Goal: Task Accomplishment & Management: Complete application form

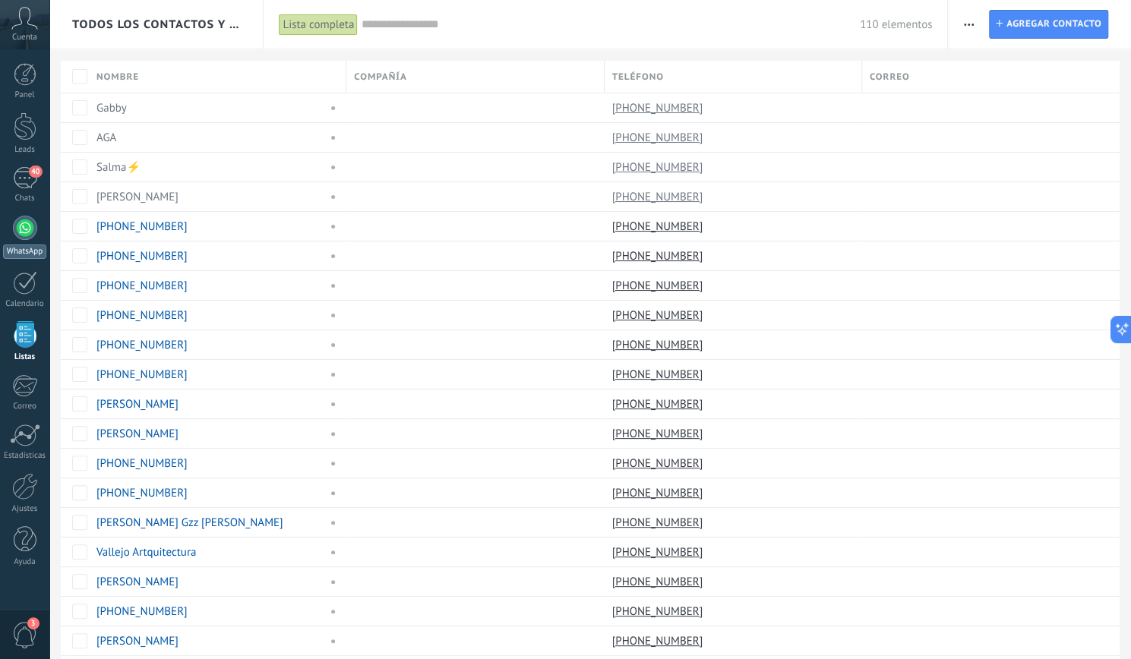
click at [25, 235] on div at bounding box center [25, 228] width 24 height 24
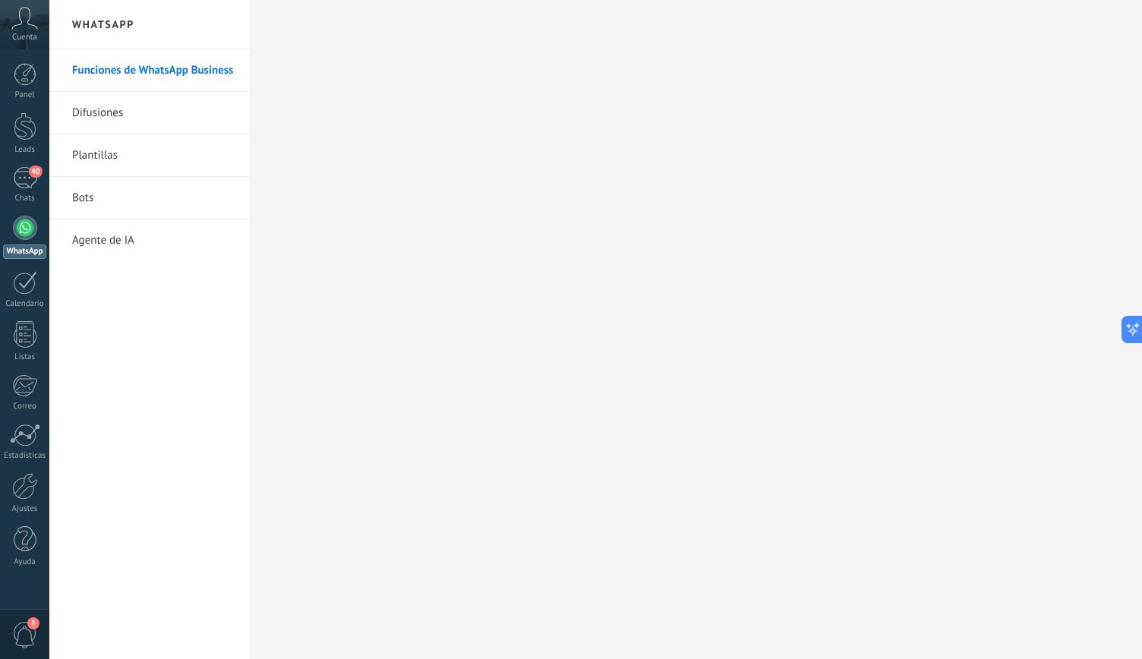
click at [115, 112] on link "Difusiones" at bounding box center [153, 113] width 162 height 43
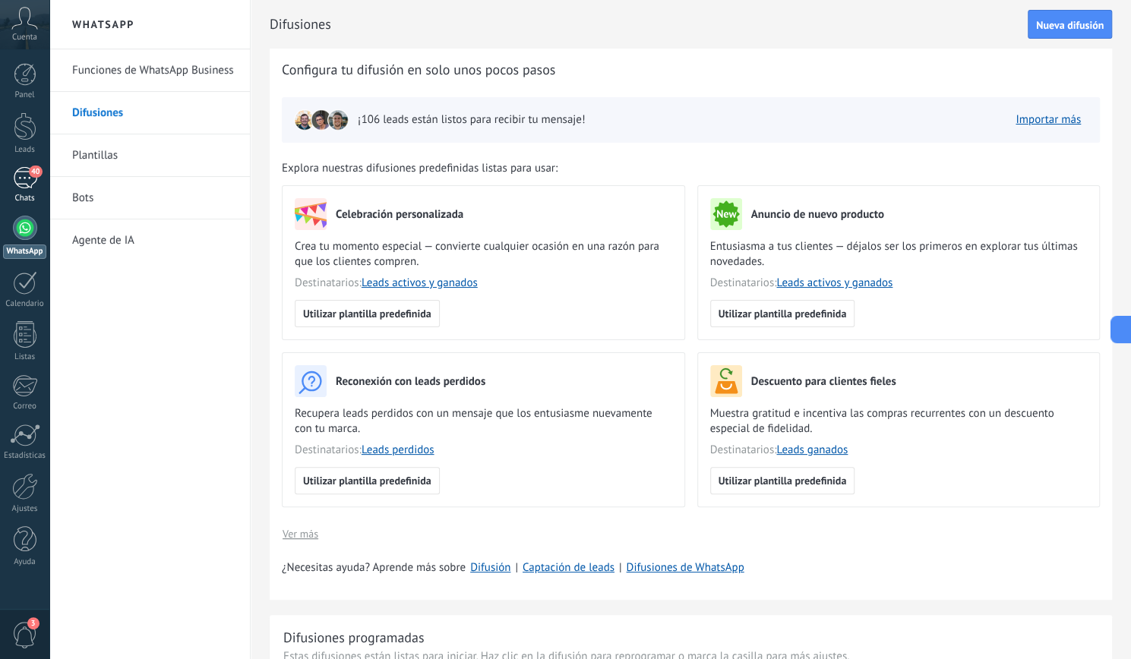
click at [23, 169] on div "40" at bounding box center [25, 178] width 24 height 22
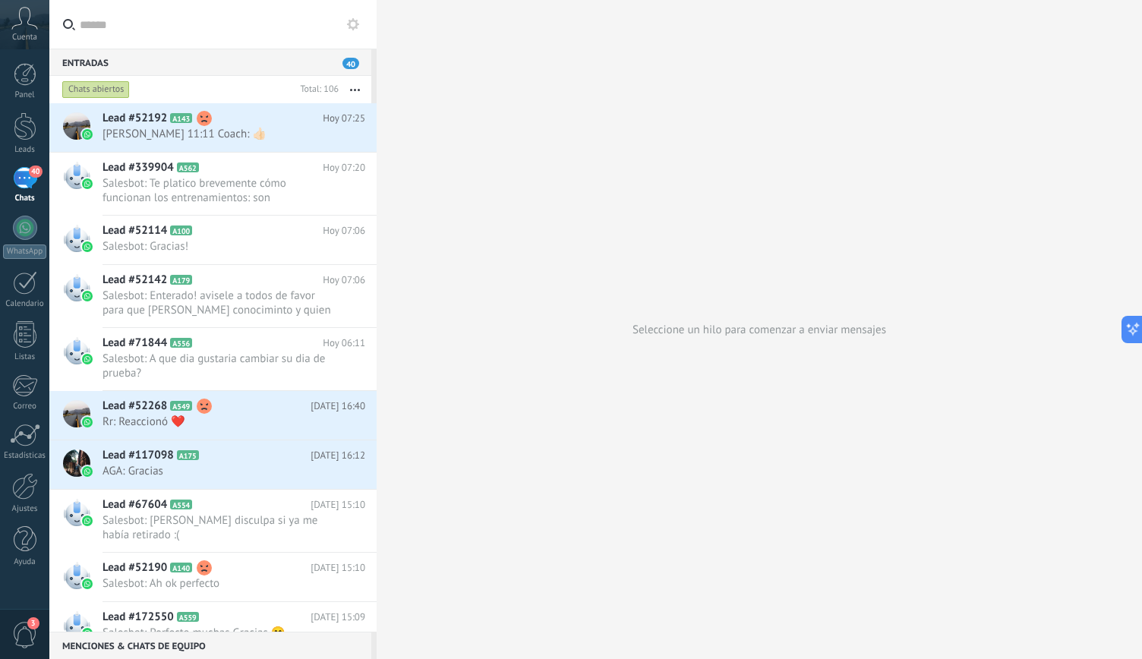
click at [260, 53] on div "Entradas 40" at bounding box center [210, 62] width 322 height 27
click at [355, 24] on icon at bounding box center [353, 24] width 12 height 12
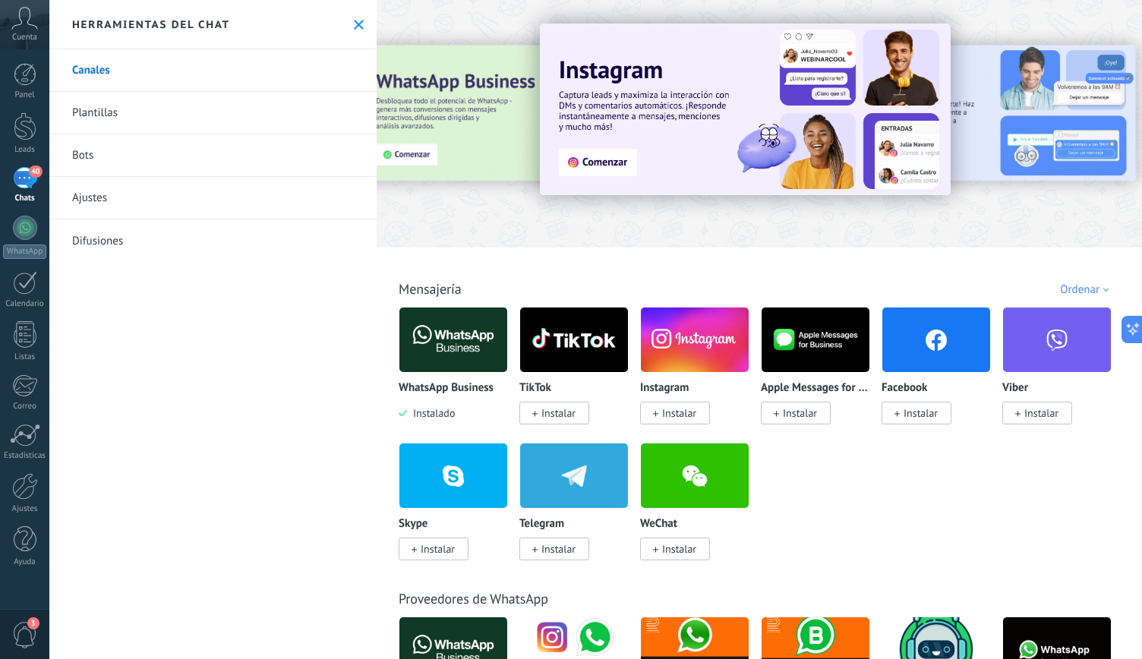
click at [355, 24] on icon at bounding box center [359, 25] width 10 height 10
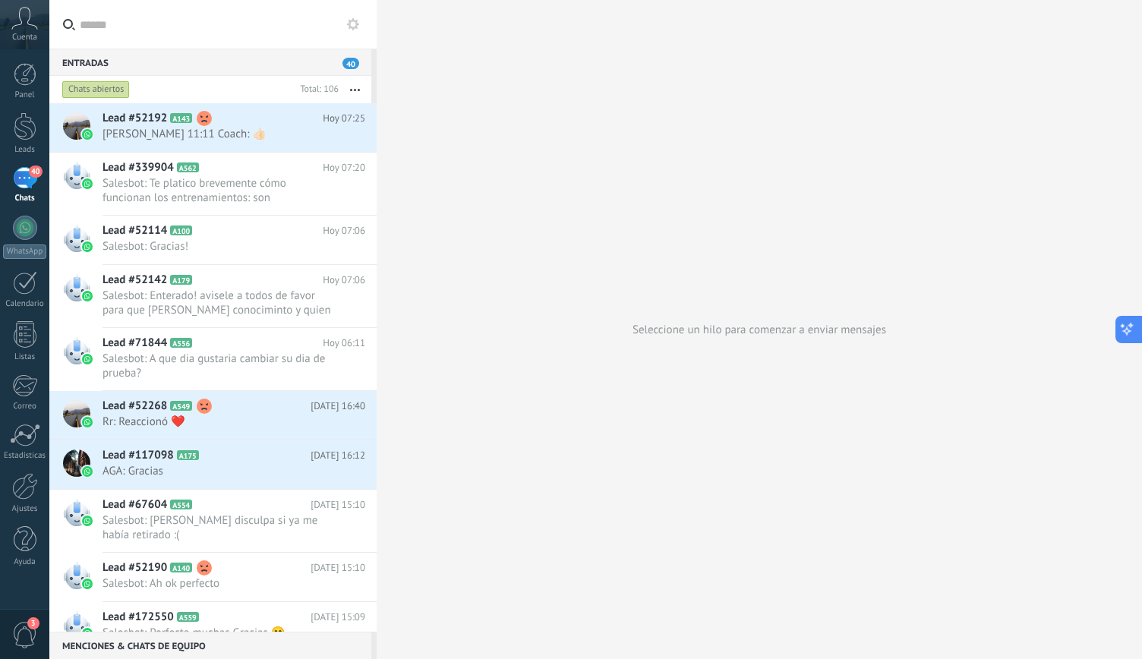
click at [1128, 332] on icon at bounding box center [1127, 331] width 7 height 7
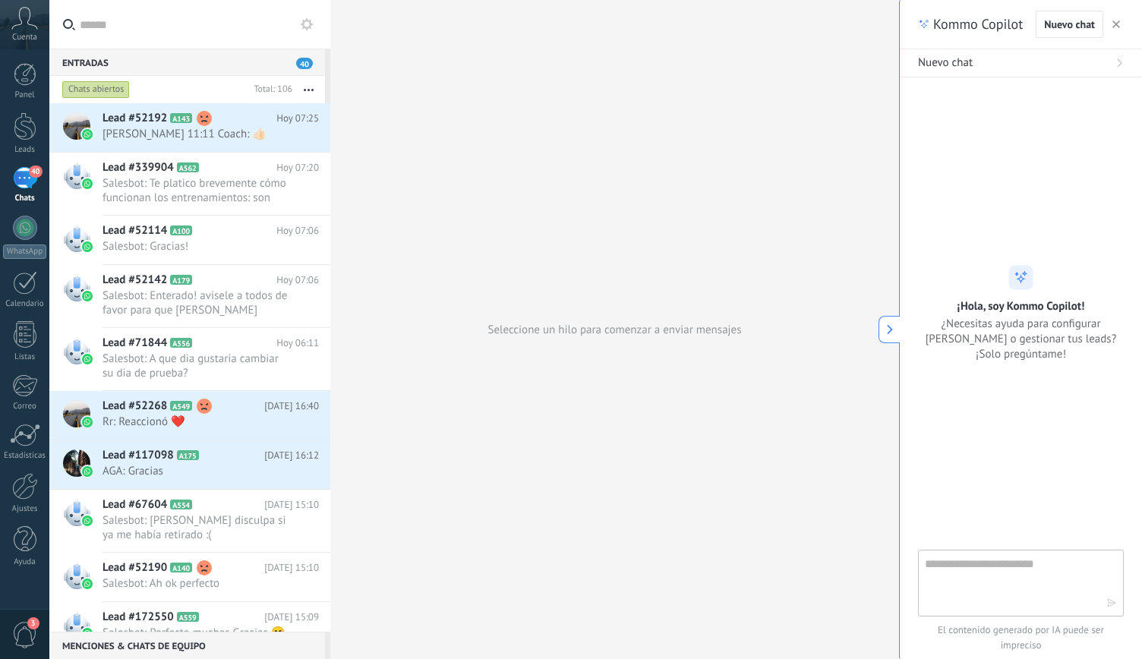
click at [749, 217] on div "Seleccione un hilo para comenzar a enviar mensajes" at bounding box center [614, 329] width 569 height 659
click at [308, 24] on icon at bounding box center [307, 24] width 12 height 12
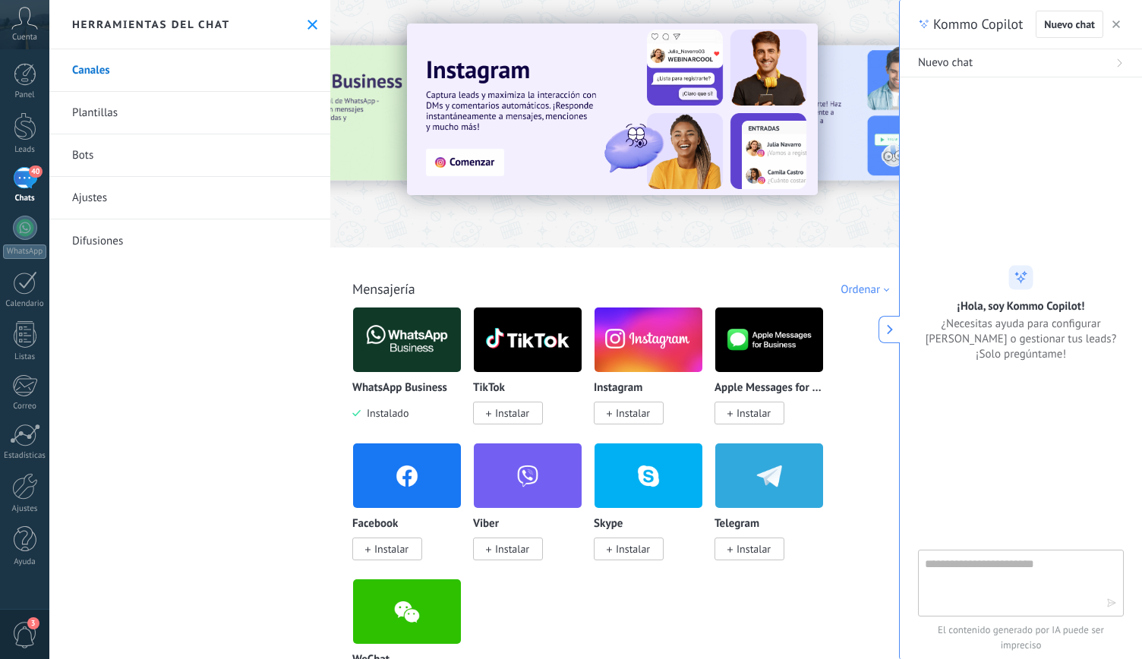
click at [308, 24] on use at bounding box center [313, 25] width 10 height 10
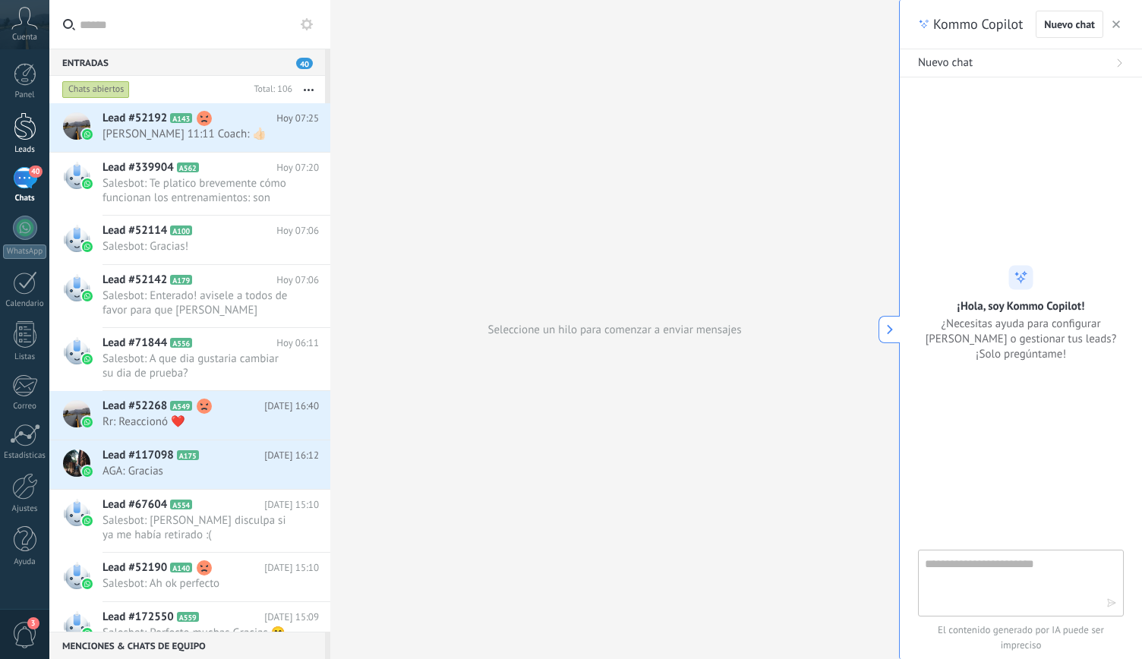
click at [23, 136] on div at bounding box center [25, 126] width 23 height 28
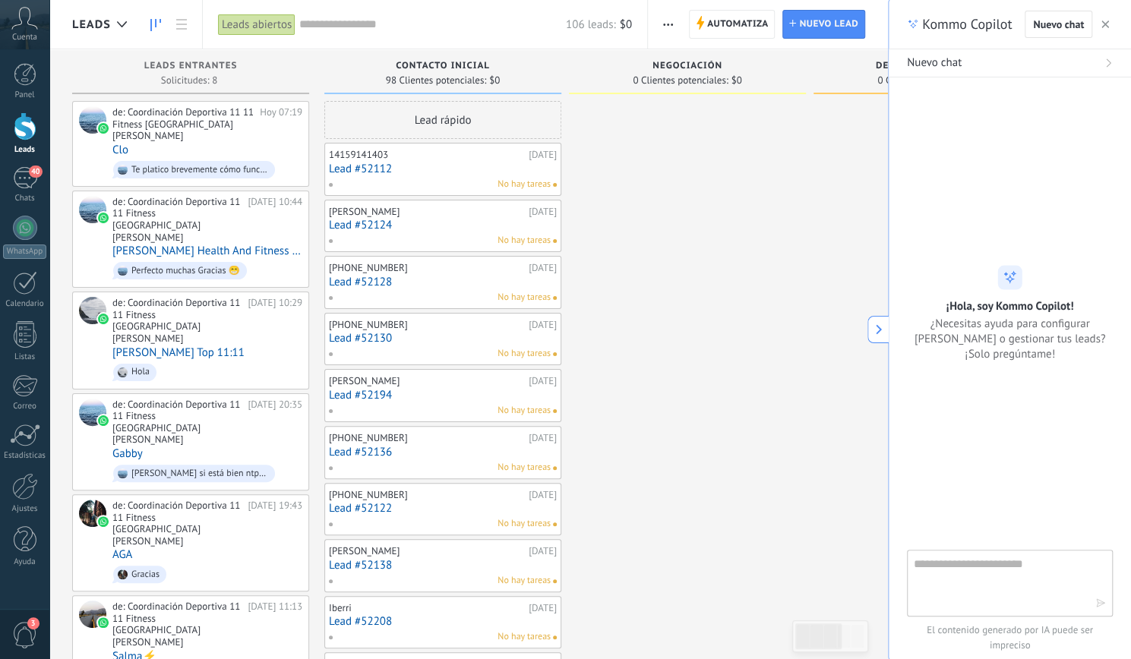
click at [874, 333] on icon at bounding box center [878, 329] width 11 height 11
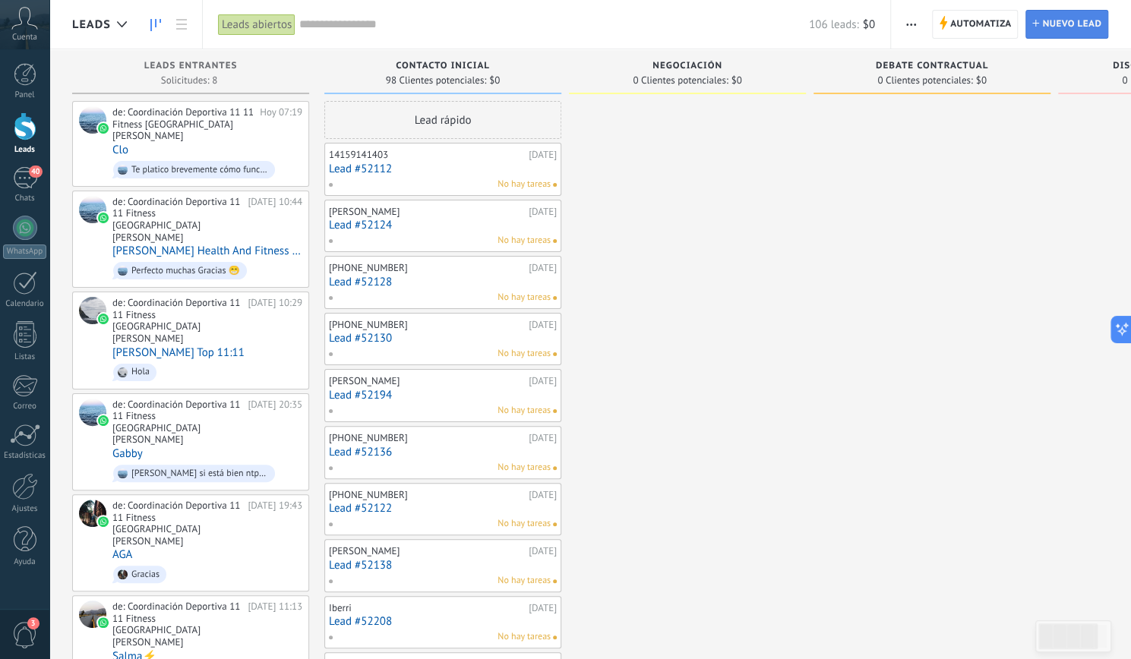
click at [1066, 31] on span "Nuevo lead" at bounding box center [1071, 24] width 59 height 27
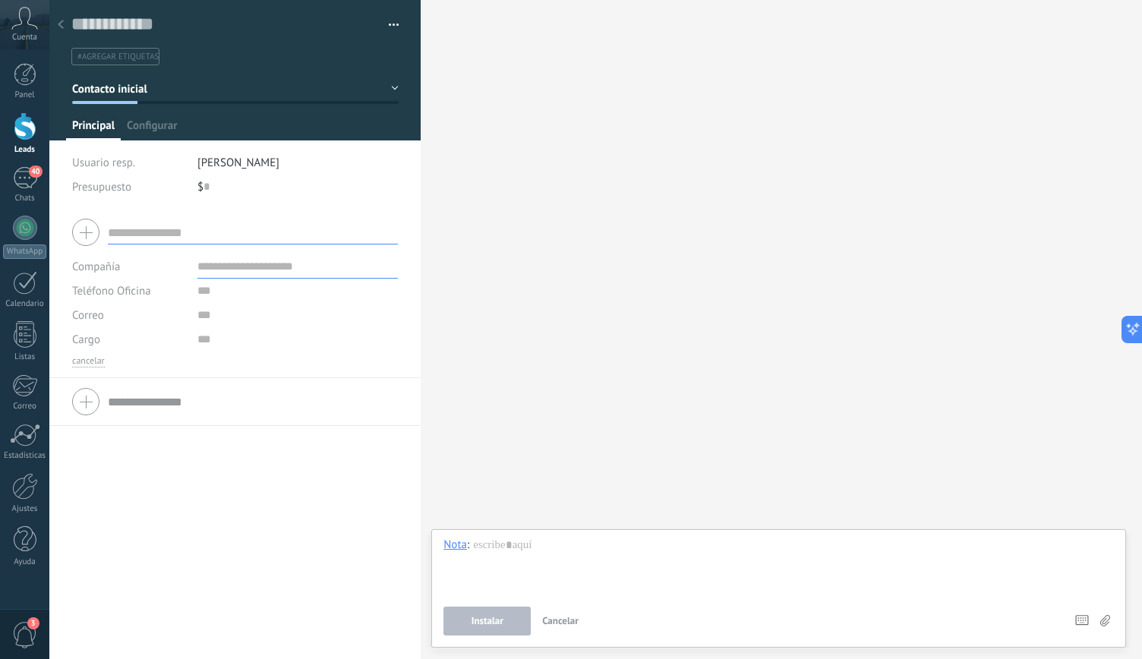
click at [82, 234] on div at bounding box center [235, 232] width 326 height 38
click at [138, 229] on input "text" at bounding box center [253, 232] width 290 height 24
click at [88, 227] on div at bounding box center [235, 232] width 326 height 38
click at [152, 226] on input "text" at bounding box center [253, 232] width 290 height 24
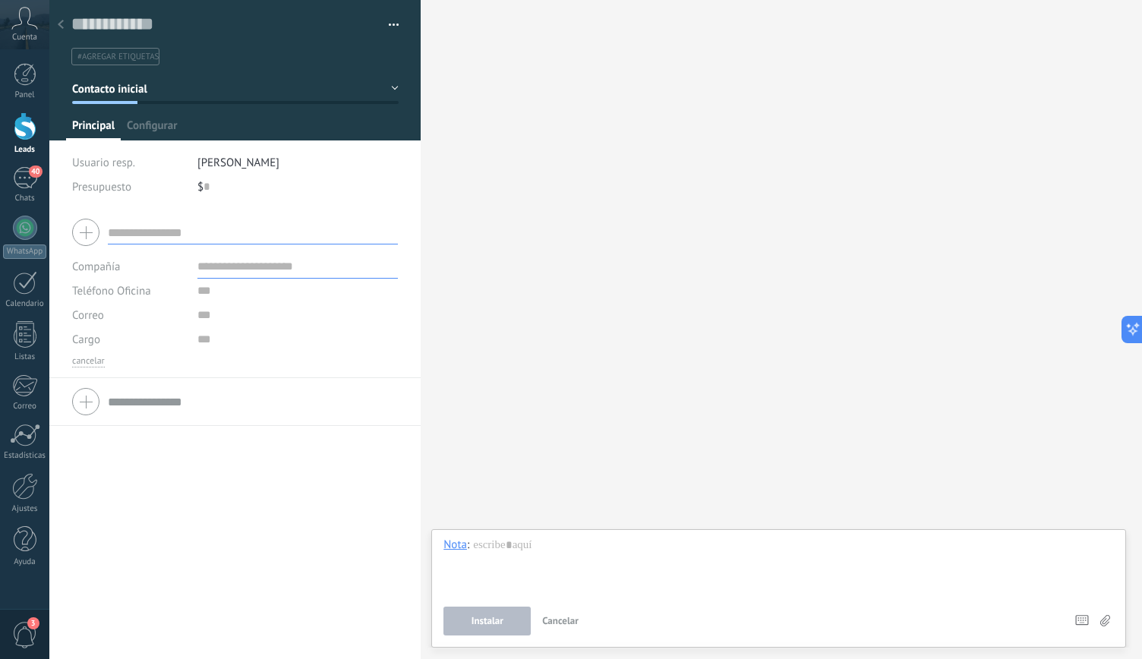
click at [226, 265] on input "text" at bounding box center [297, 266] width 201 height 24
click at [143, 128] on span "Configurar" at bounding box center [152, 129] width 50 height 22
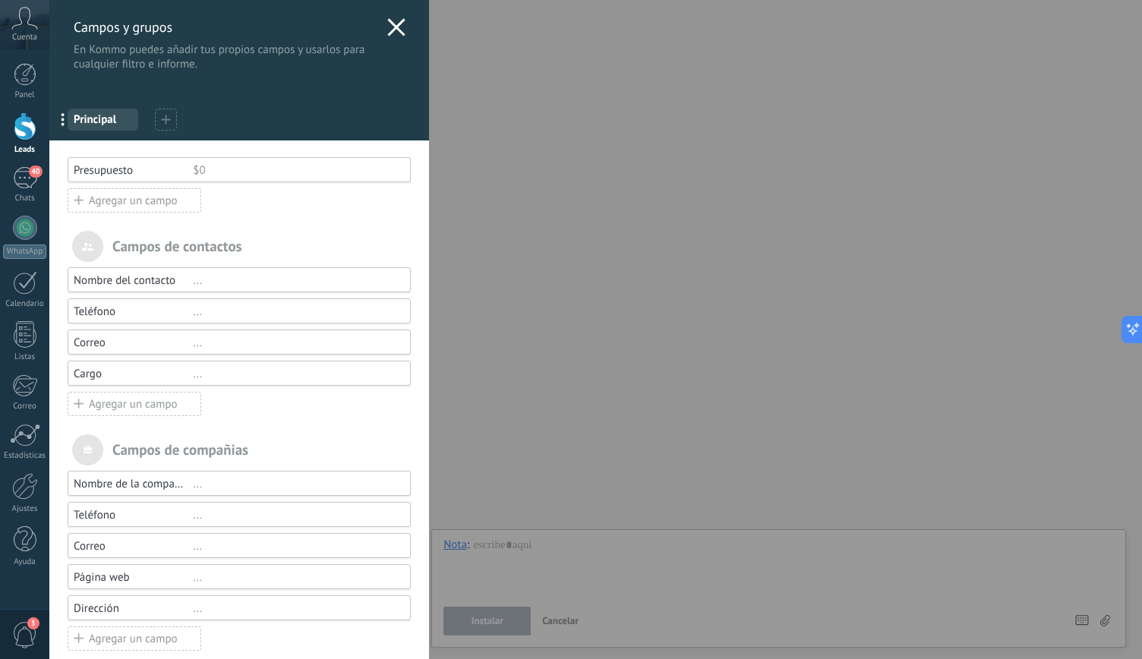
click at [396, 26] on icon at bounding box center [396, 27] width 18 height 18
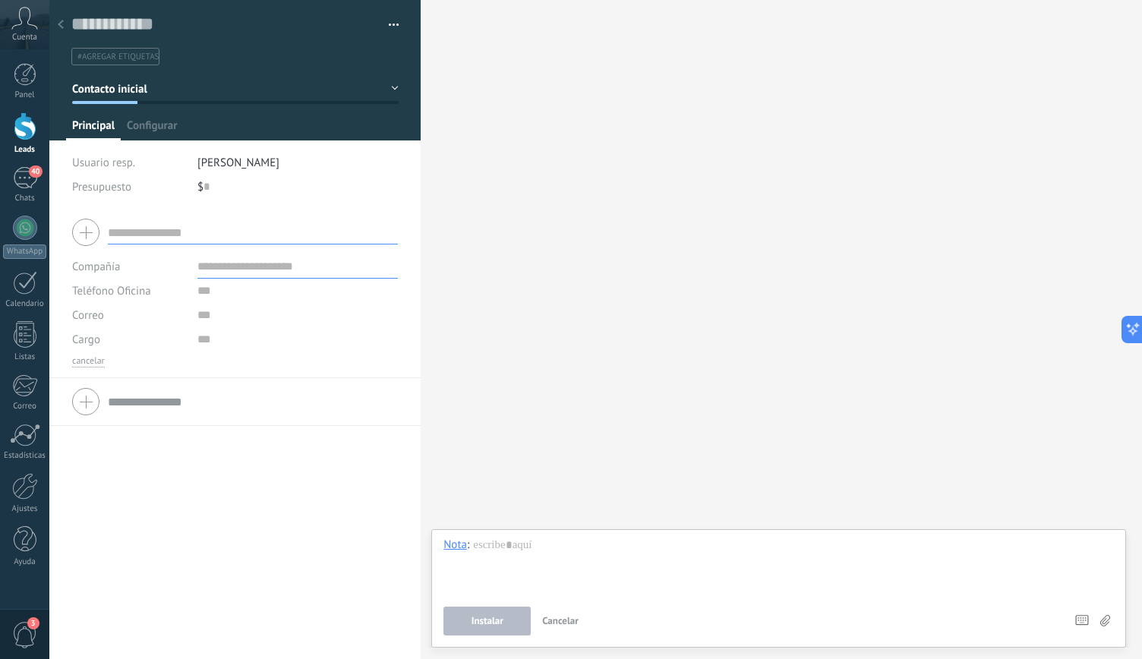
click at [61, 27] on use at bounding box center [61, 24] width 6 height 9
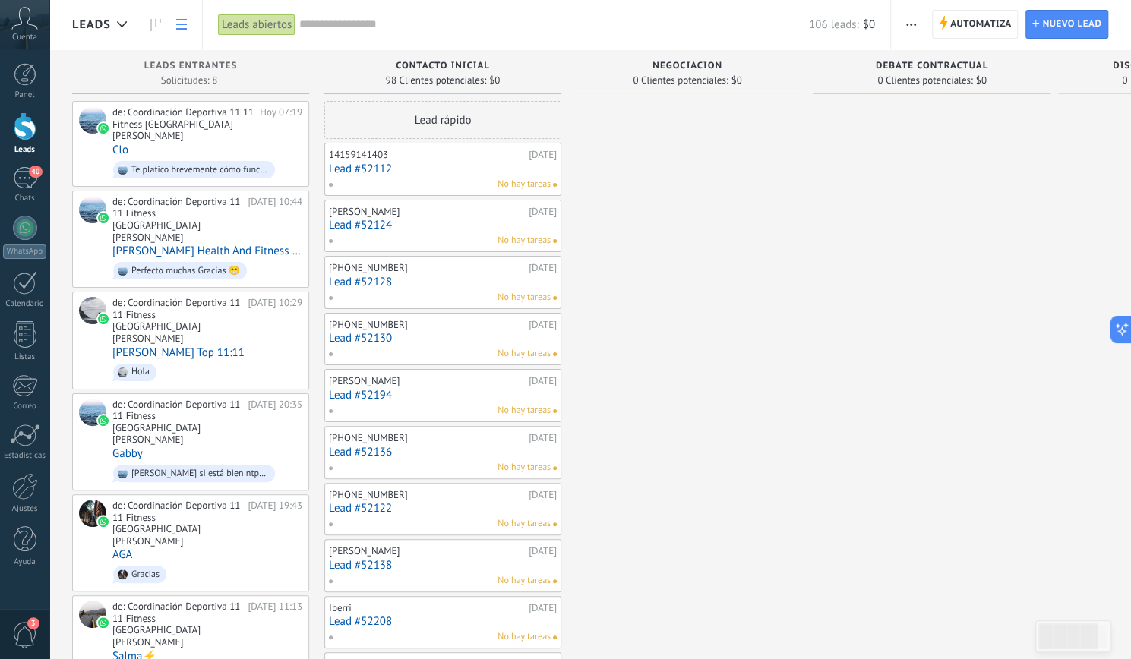
click at [176, 21] on icon at bounding box center [181, 24] width 11 height 11
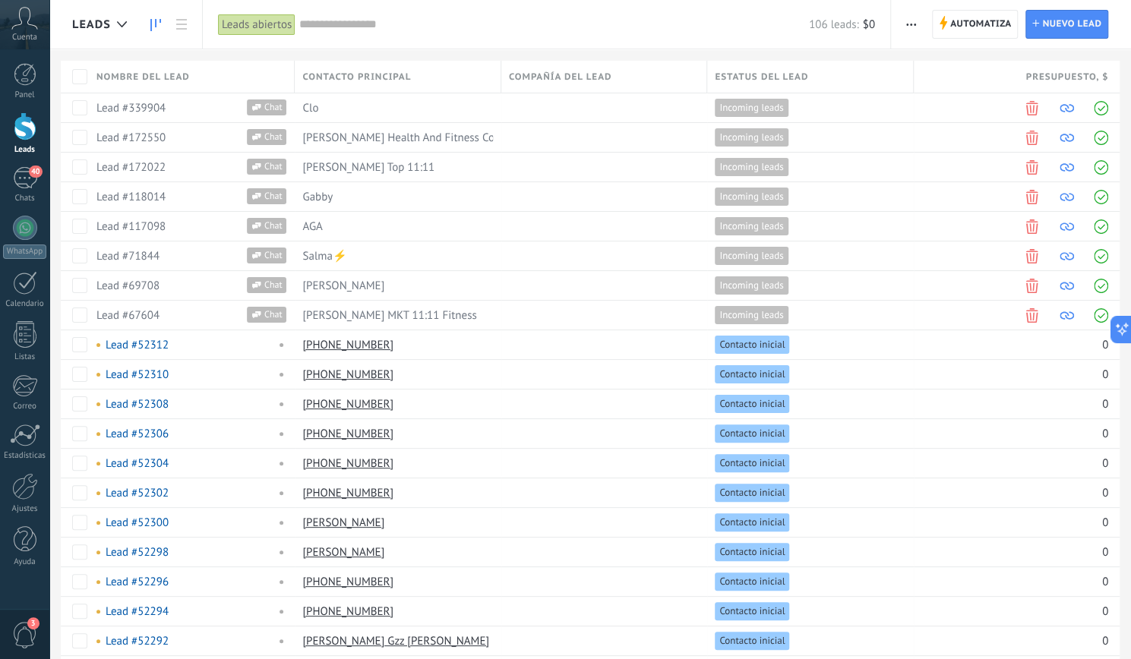
click at [153, 22] on icon at bounding box center [155, 25] width 11 height 12
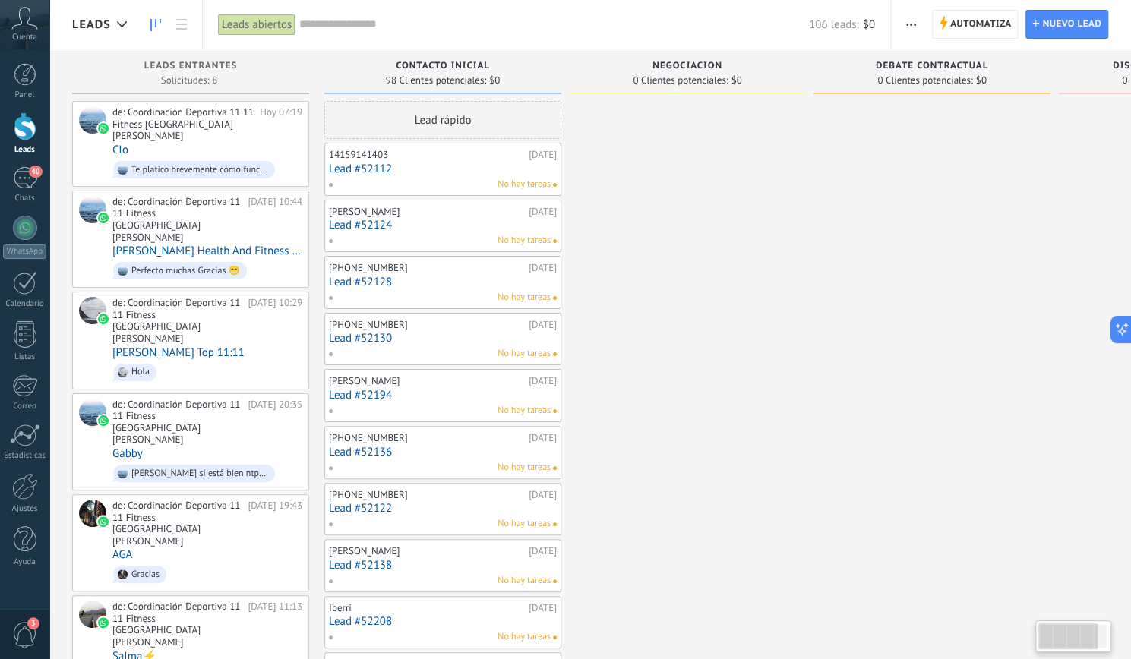
drag, startPoint x: 824, startPoint y: 215, endPoint x: 683, endPoint y: 241, distance: 143.7
click at [683, 241] on div "Leads Entrantes Solicitudes: 8 0 0 0 8 0 0 0 8 de: Coordinación Deportiva 11 11…" at bounding box center [694, 660] width 1245 height 1223
